Goal: Information Seeking & Learning: Find specific fact

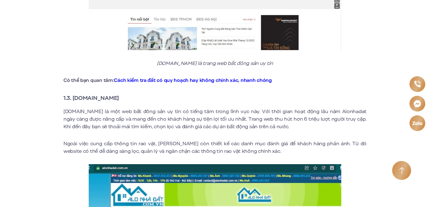
scroll to position [663, 0]
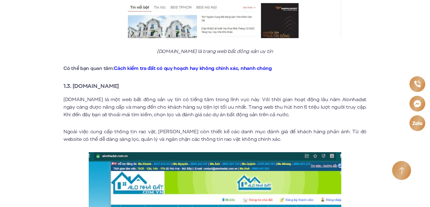
drag, startPoint x: 125, startPoint y: 79, endPoint x: 73, endPoint y: 80, distance: 52.1
click at [73, 82] on h3 "1.3. [DOMAIN_NAME]" at bounding box center [214, 86] width 303 height 9
copy strong "[DOMAIN_NAME]"
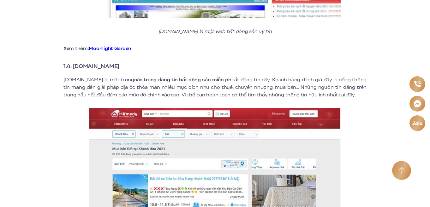
scroll to position [947, 0]
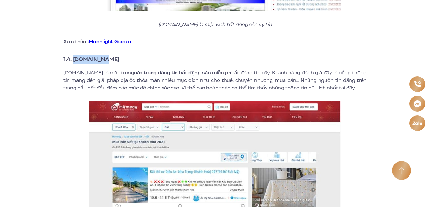
drag, startPoint x: 114, startPoint y: 51, endPoint x: 75, endPoint y: 54, distance: 39.0
click at [75, 55] on h3 "1.4. [DOMAIN_NAME]" at bounding box center [214, 59] width 303 height 9
copy strong "[DOMAIN_NAME]"
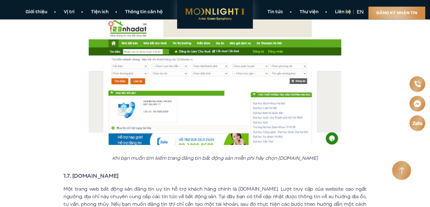
scroll to position [1326, 0]
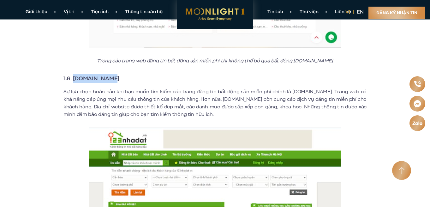
drag, startPoint x: 113, startPoint y: 73, endPoint x: 73, endPoint y: 69, distance: 40.0
click at [73, 74] on h3 "1.6. [DOMAIN_NAME]" at bounding box center [214, 78] width 303 height 9
copy strong "[DOMAIN_NAME]"
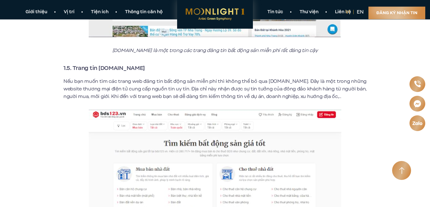
scroll to position [979, 0]
